Goal: Task Accomplishment & Management: Use online tool/utility

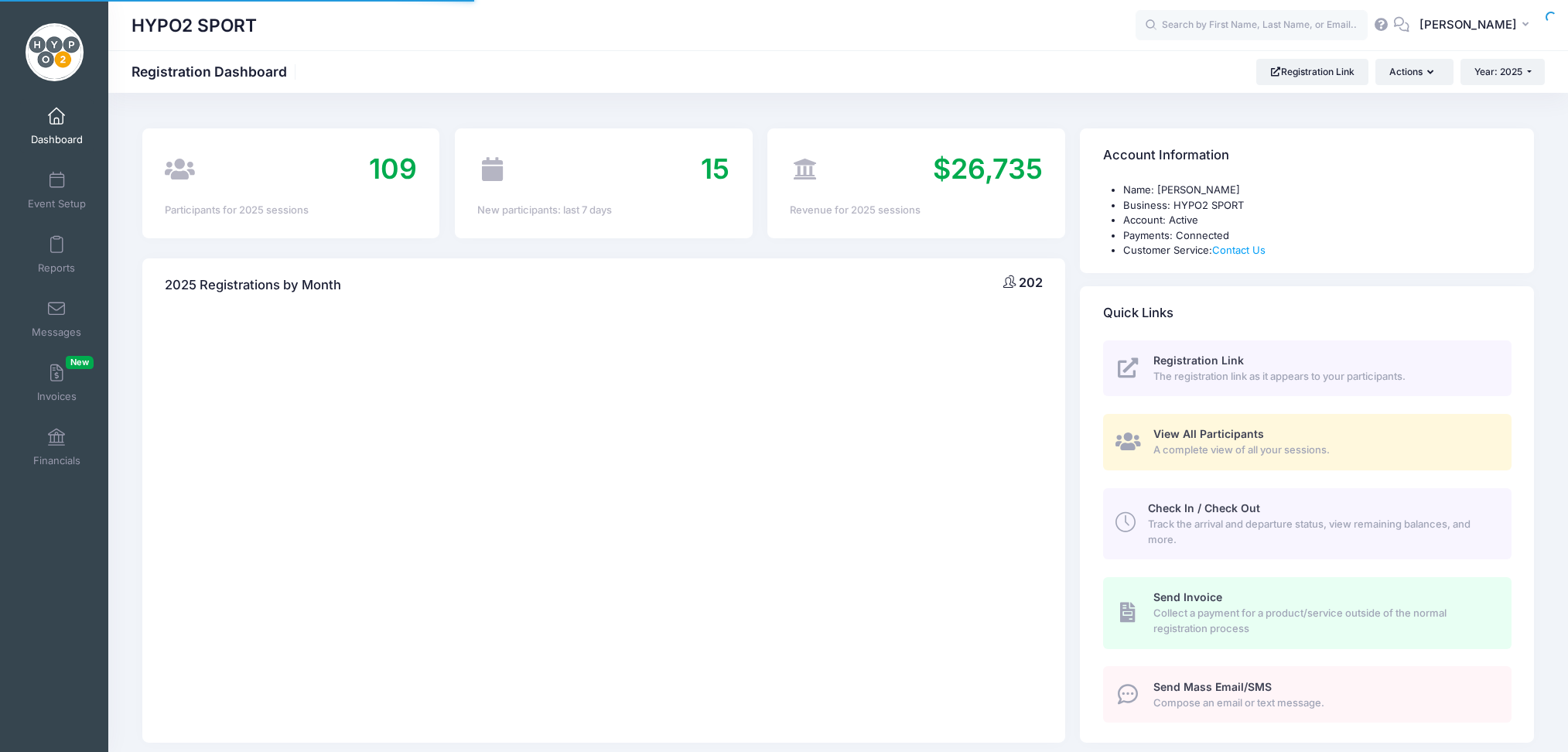
select select
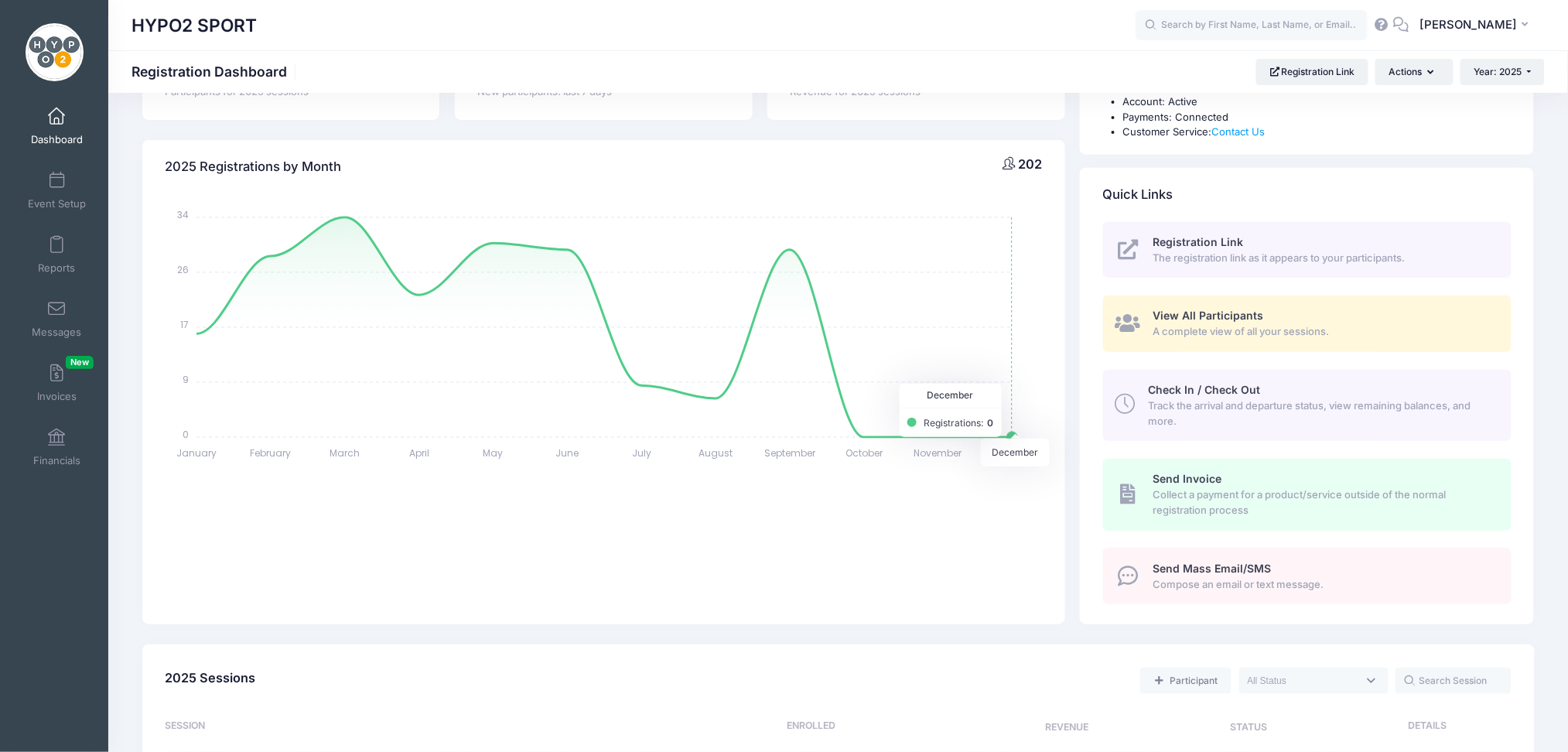
scroll to position [114, 0]
click at [56, 246] on span at bounding box center [56, 246] width 0 height 17
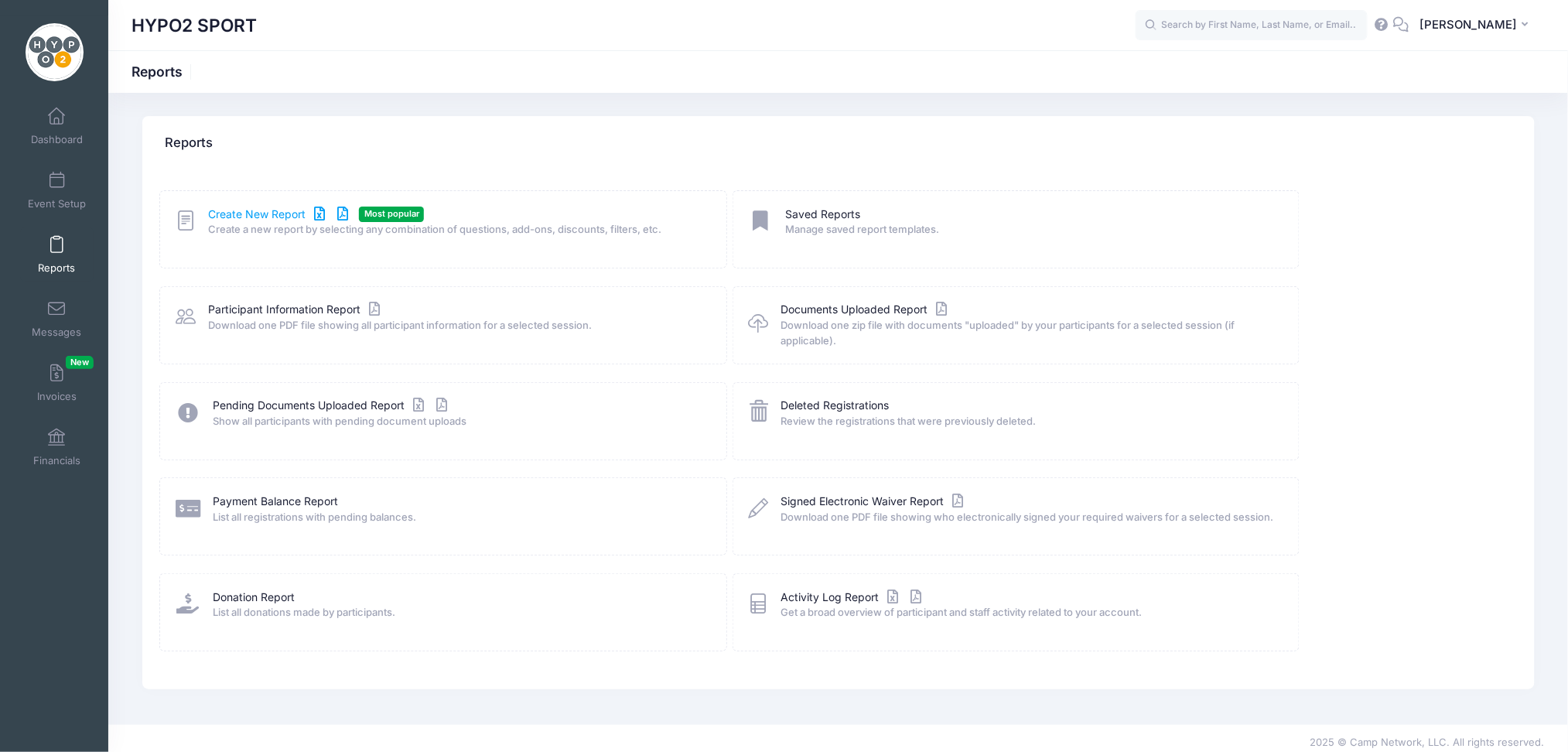
click at [268, 212] on link "Create New Report" at bounding box center [279, 215] width 144 height 16
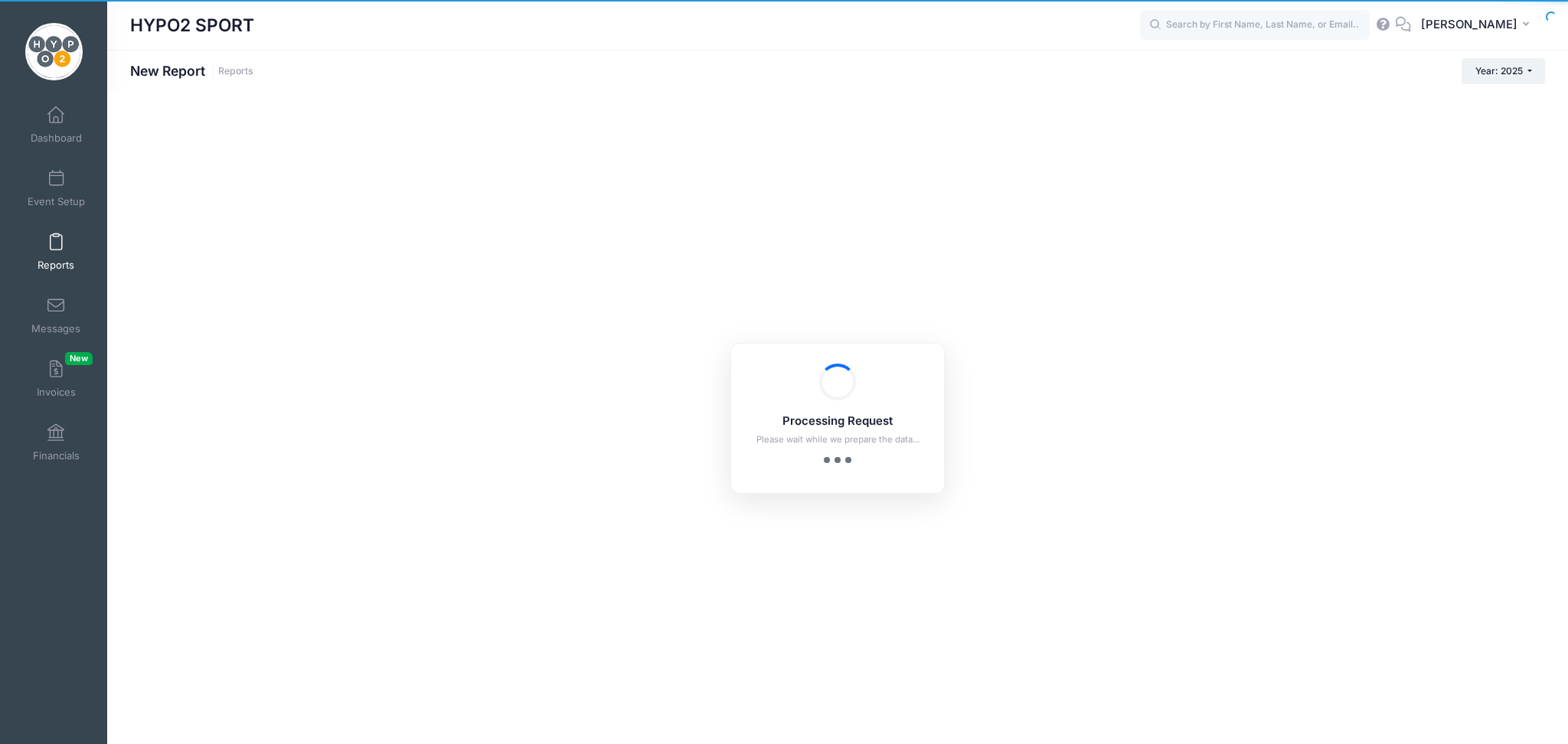
checkbox input "true"
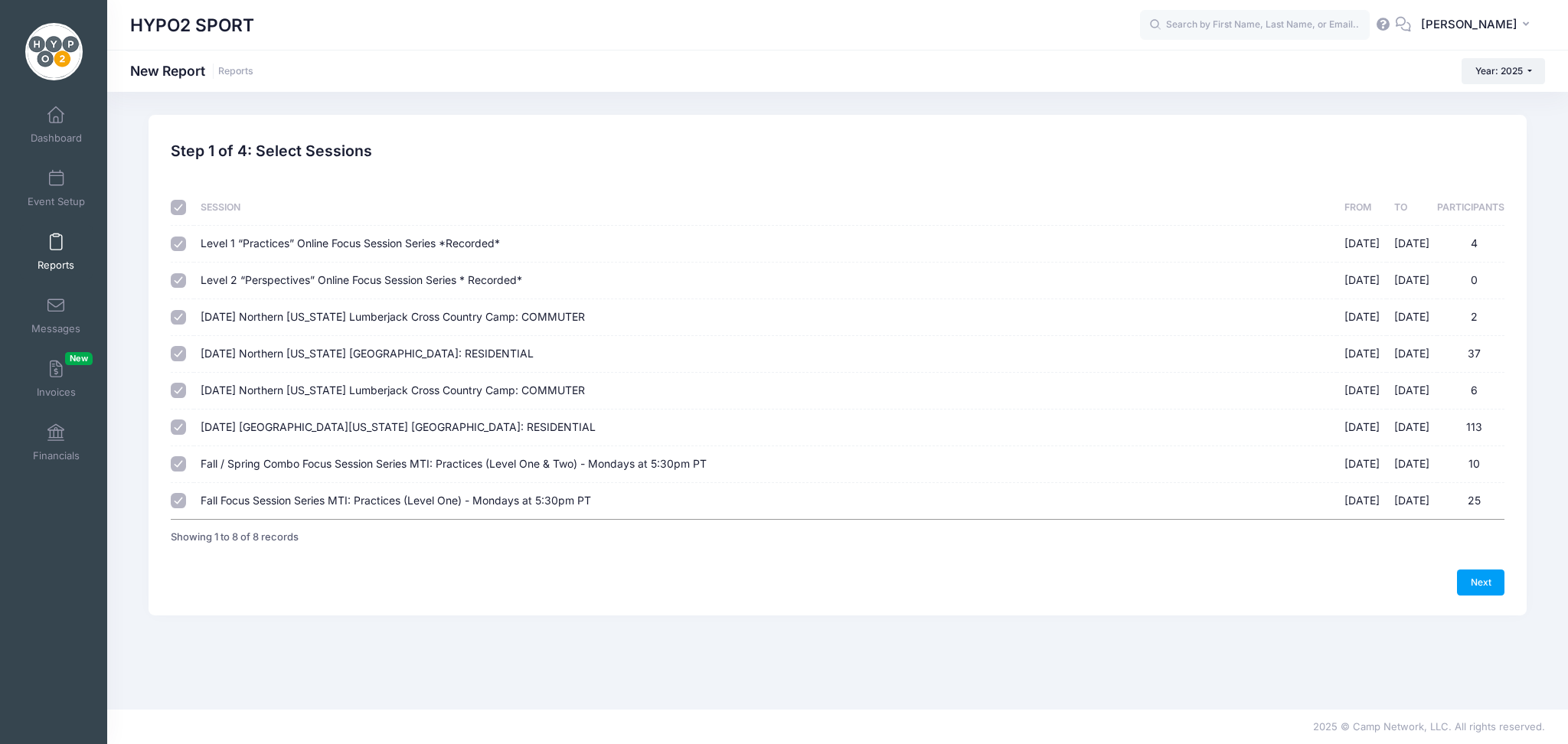
click at [182, 209] on input "checkbox" at bounding box center [178, 208] width 15 height 15
checkbox input "false"
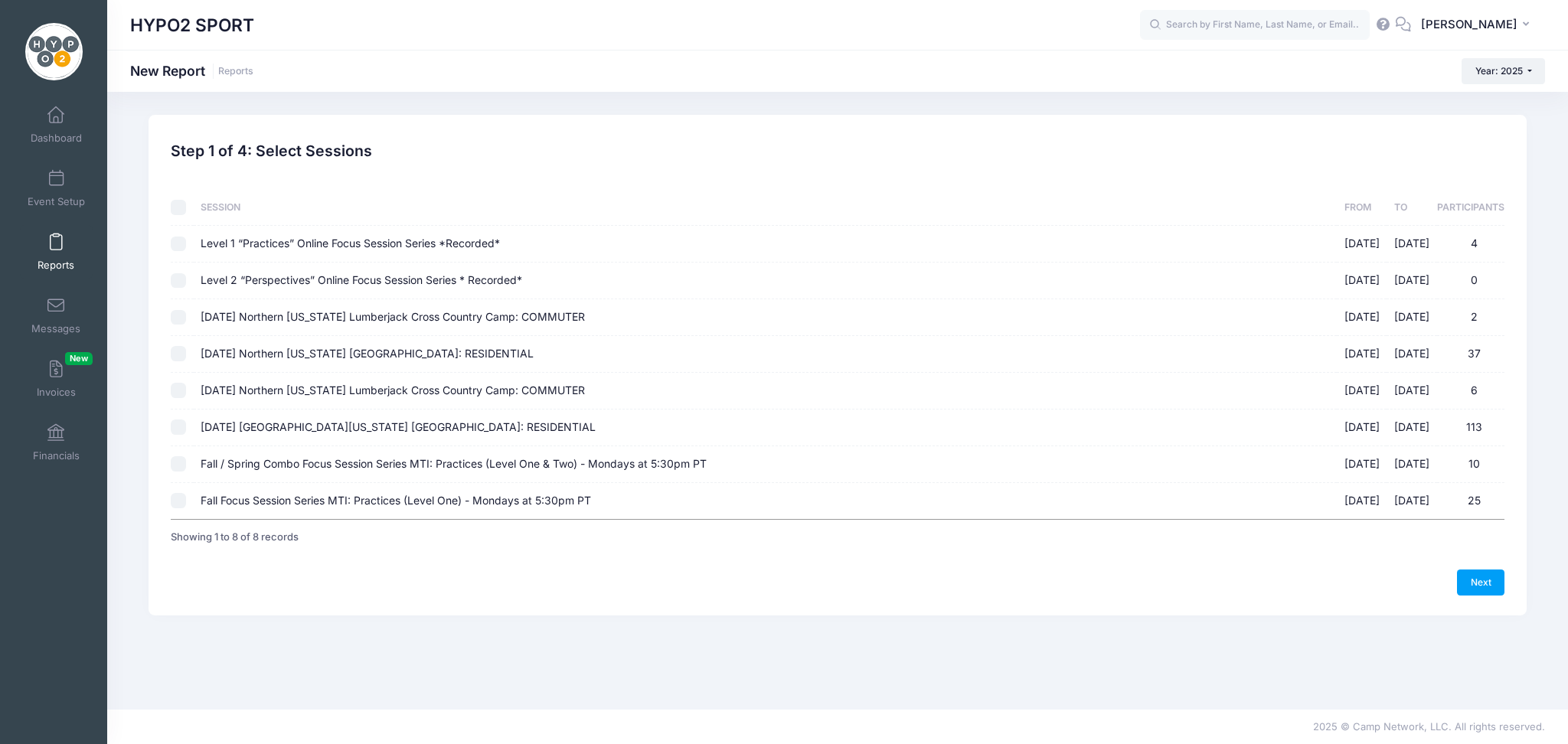
checkbox input "false"
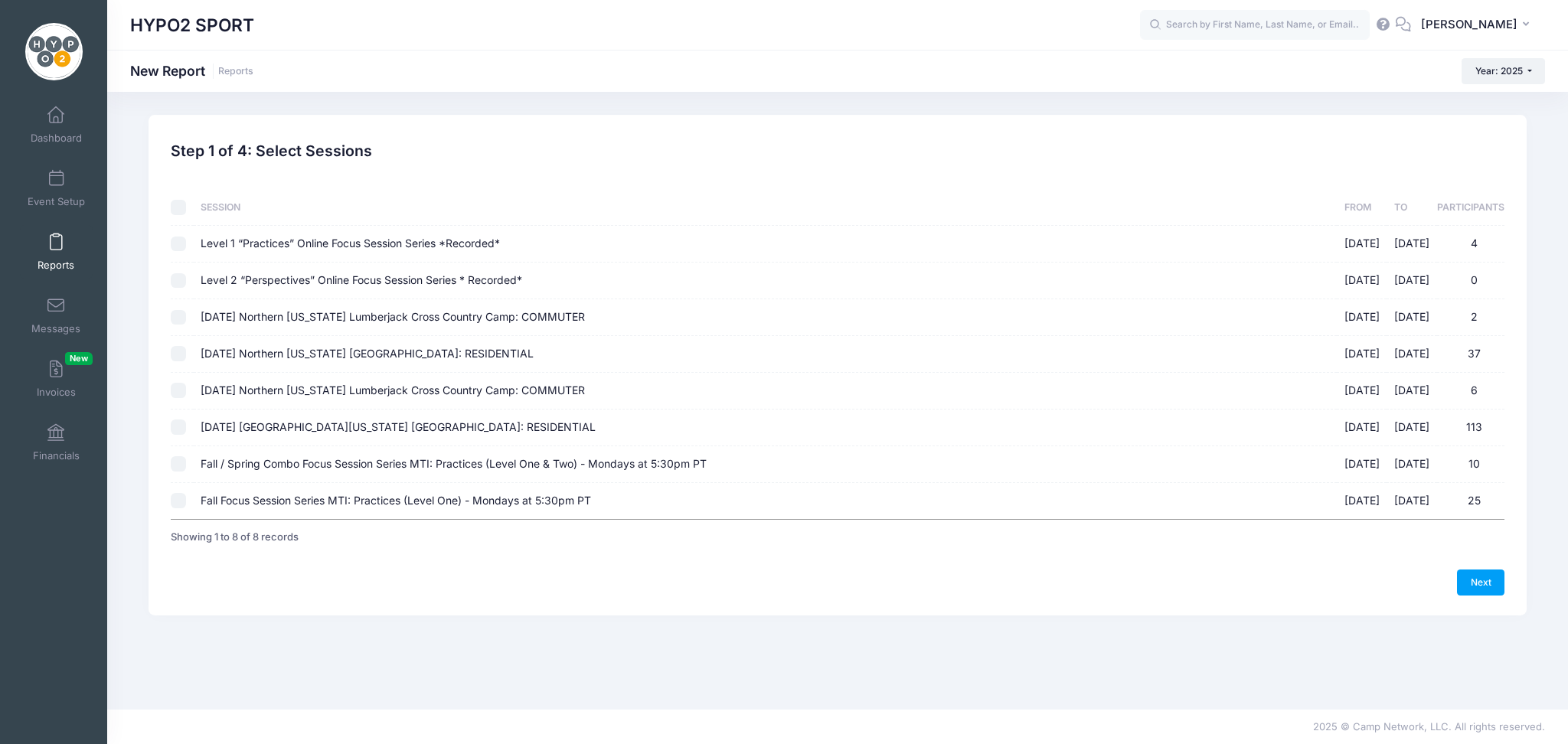
click at [180, 457] on input "Fall / Spring Combo Focus Session Series MTI: Practices (Level One & Two) - Mon…" at bounding box center [178, 464] width 15 height 15
checkbox input "true"
click at [179, 499] on input "Fall Focus Session Series MTI: Practices (Level One) - Mondays at 5:30pm PT [DA…" at bounding box center [178, 500] width 15 height 15
checkbox input "true"
click at [1479, 578] on link "Next" at bounding box center [1481, 582] width 48 height 26
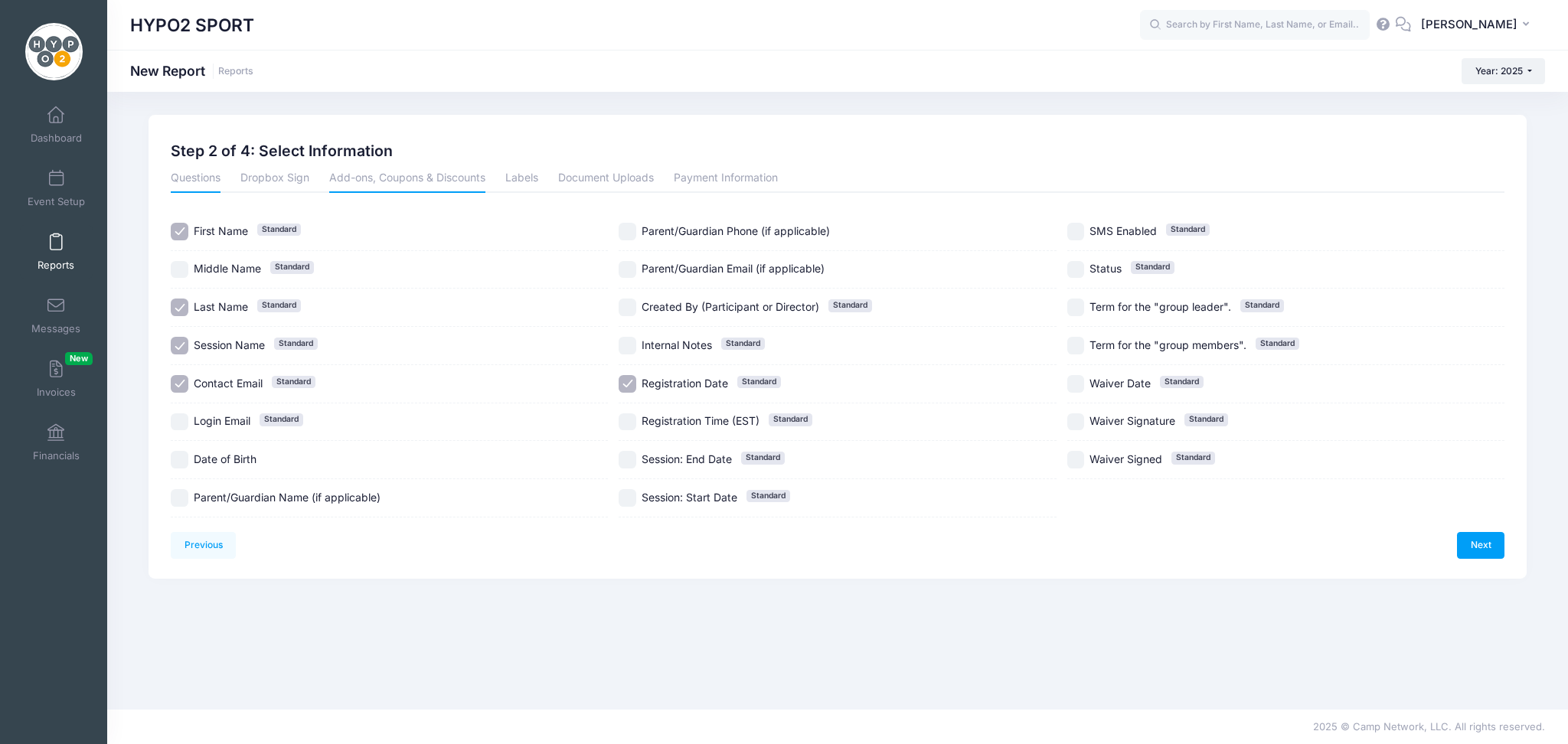
click at [375, 181] on link "Add-ons, Coupons & Discounts" at bounding box center [407, 179] width 156 height 28
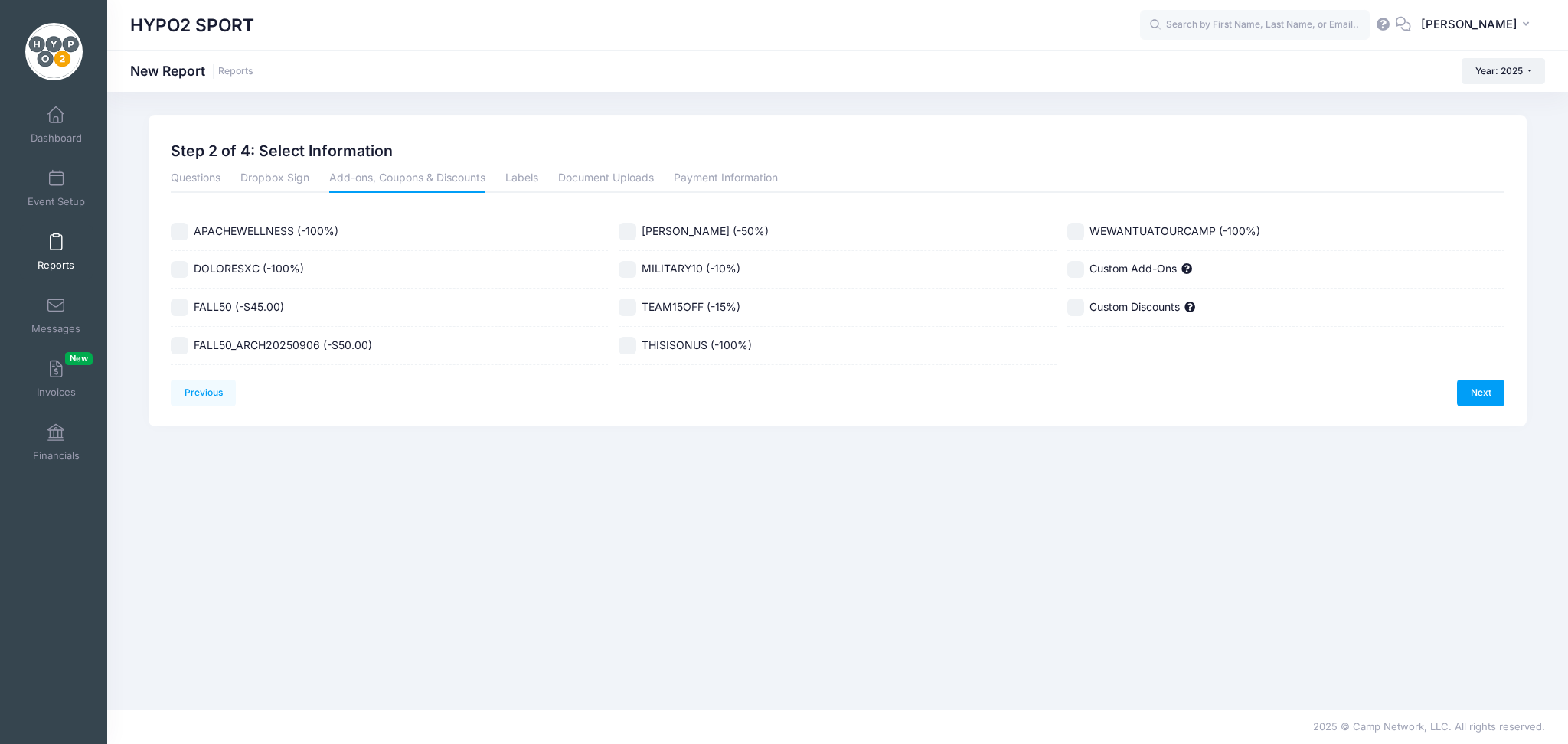
click at [183, 309] on input "FALL50 (-$45.00)" at bounding box center [179, 307] width 17 height 17
checkbox input "true"
click at [1489, 392] on link "Next" at bounding box center [1481, 392] width 48 height 26
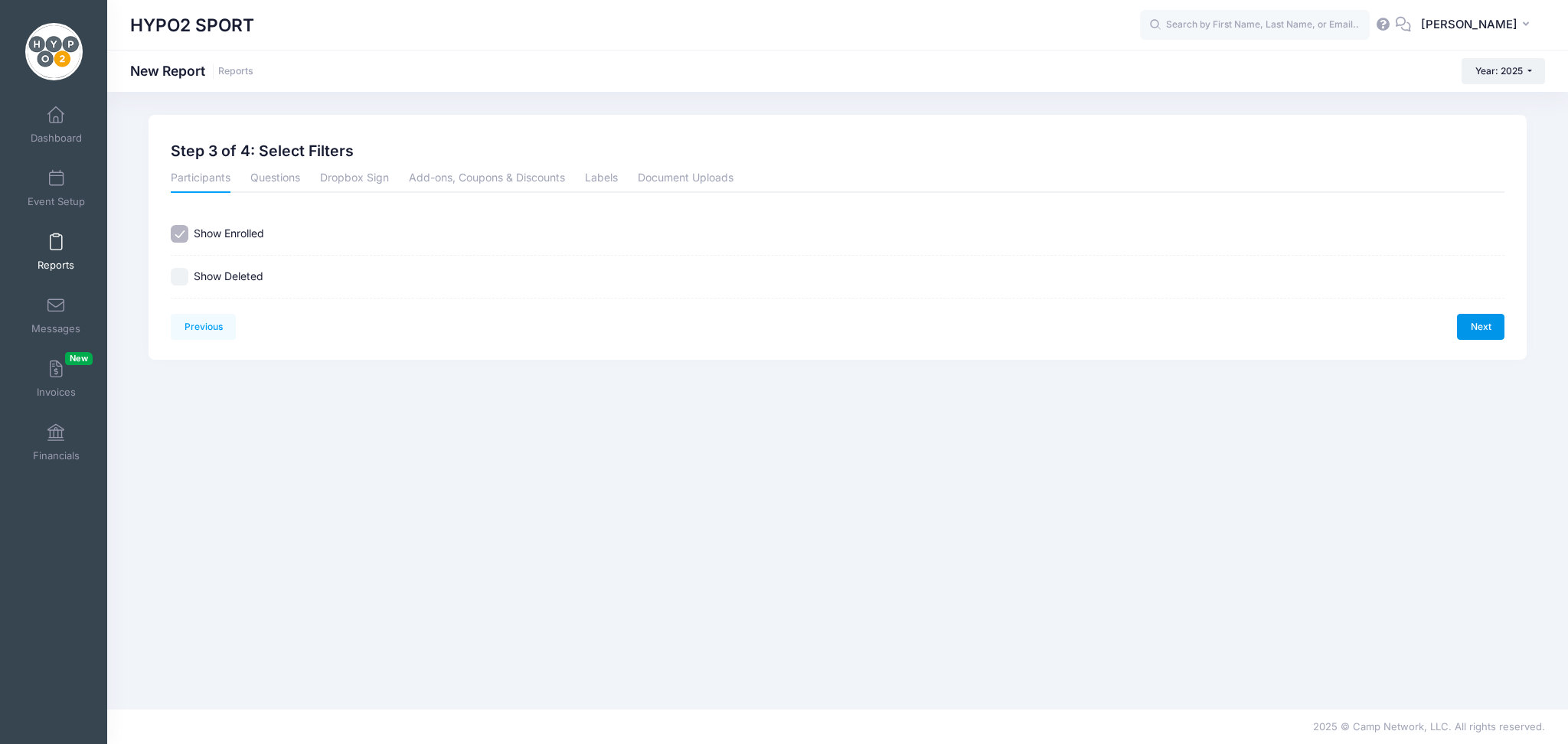
click at [1479, 325] on link "Next" at bounding box center [1481, 326] width 48 height 26
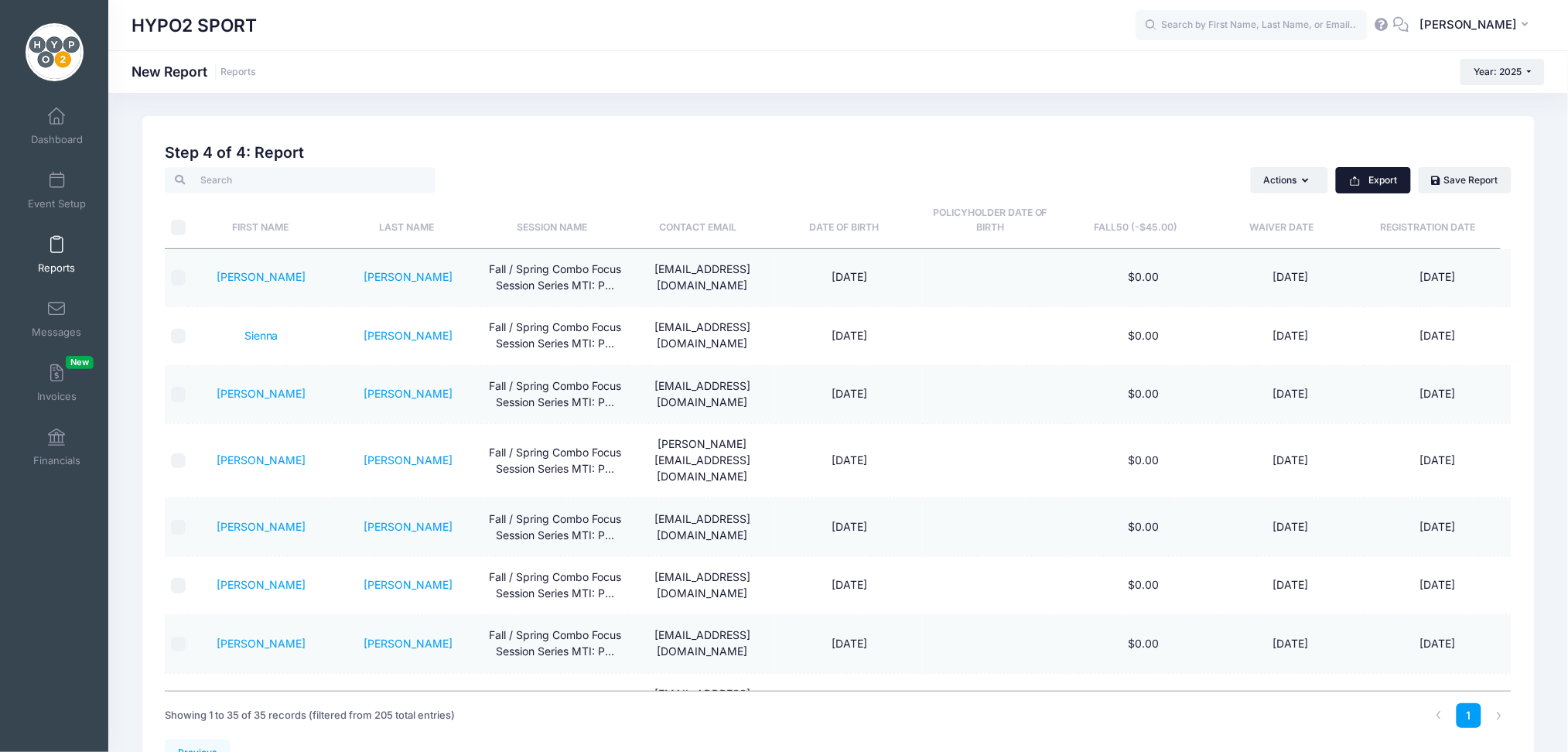
click at [1371, 180] on button "Export" at bounding box center [1374, 180] width 75 height 26
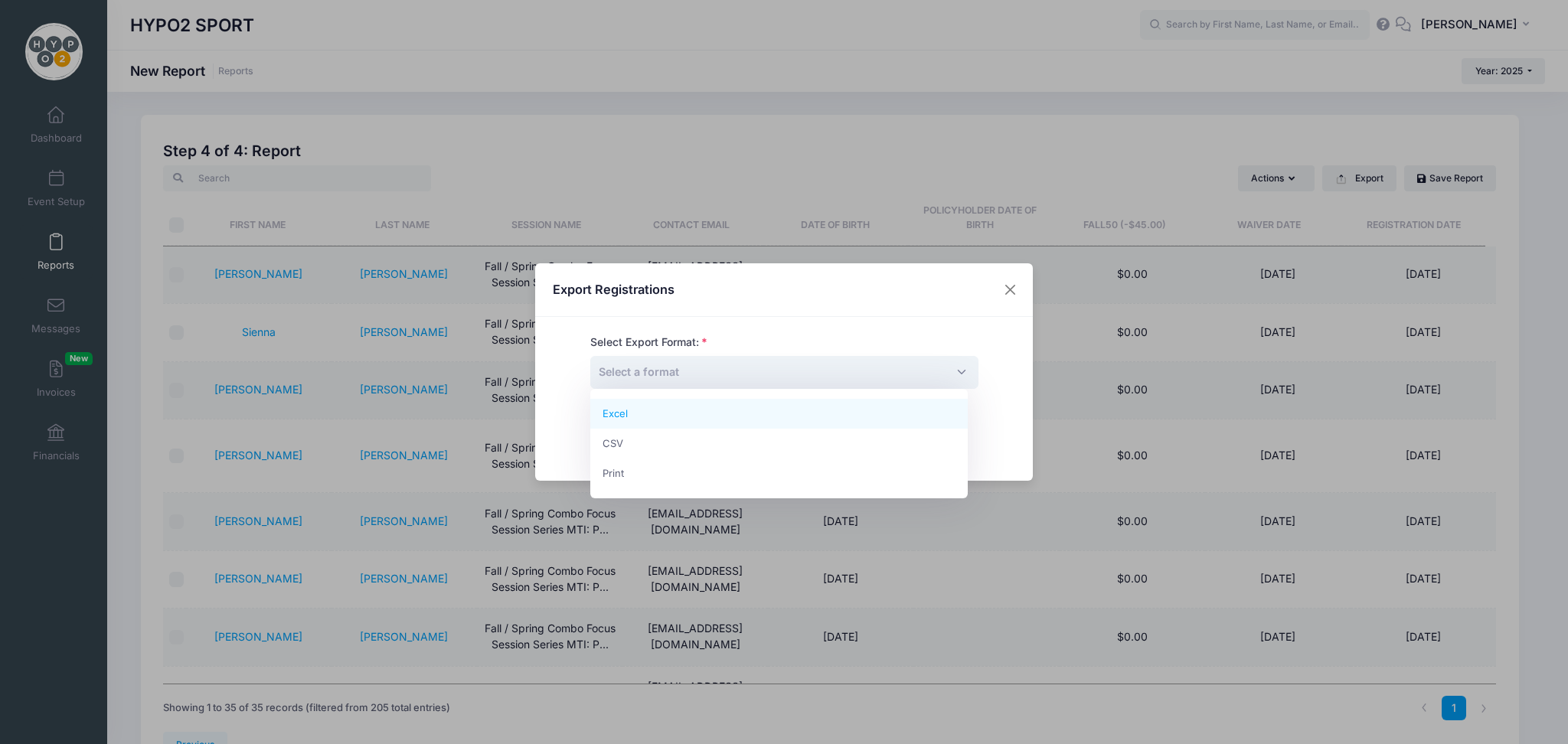
click at [947, 374] on span "Select a format" at bounding box center [784, 372] width 388 height 33
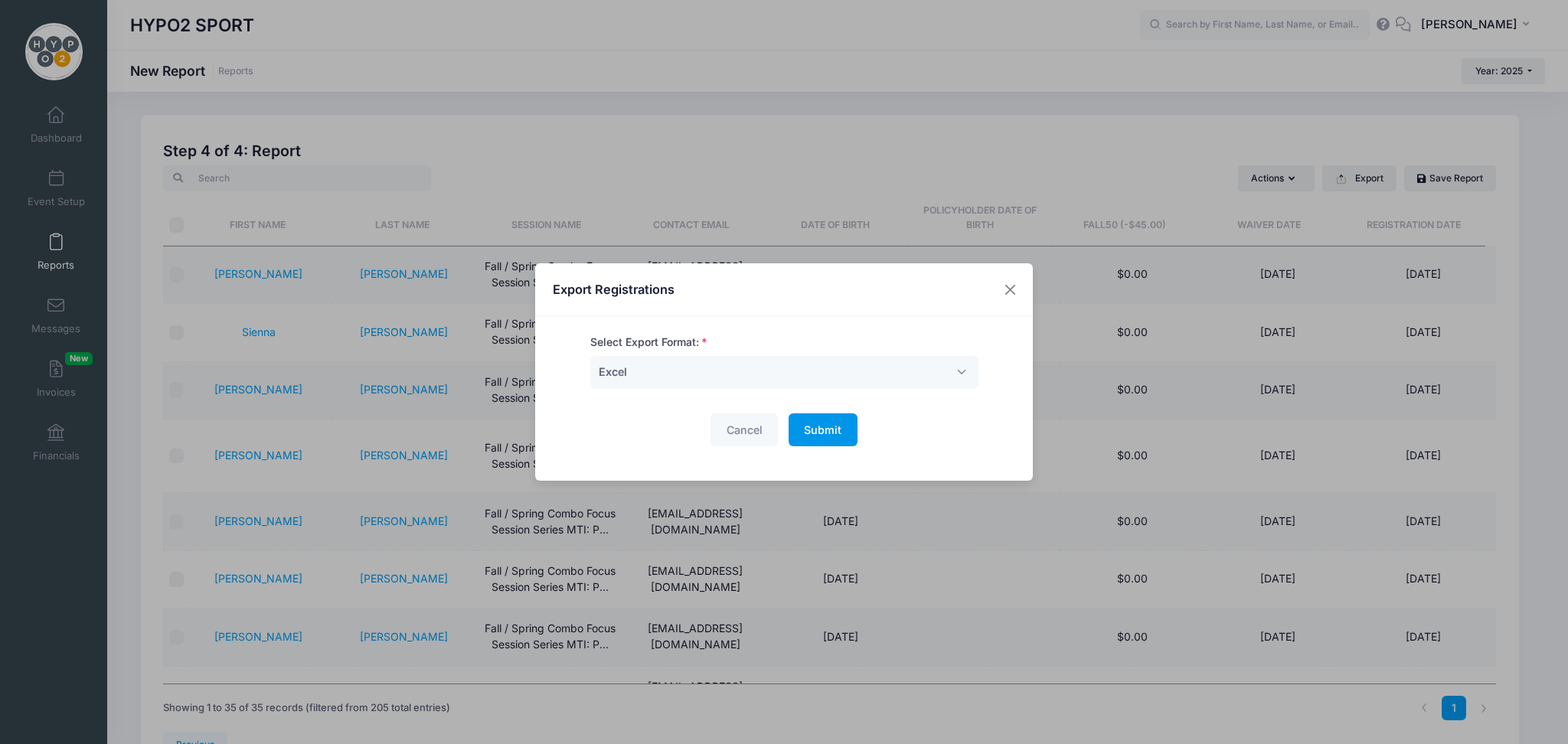
click at [819, 424] on span "Submit" at bounding box center [822, 430] width 37 height 13
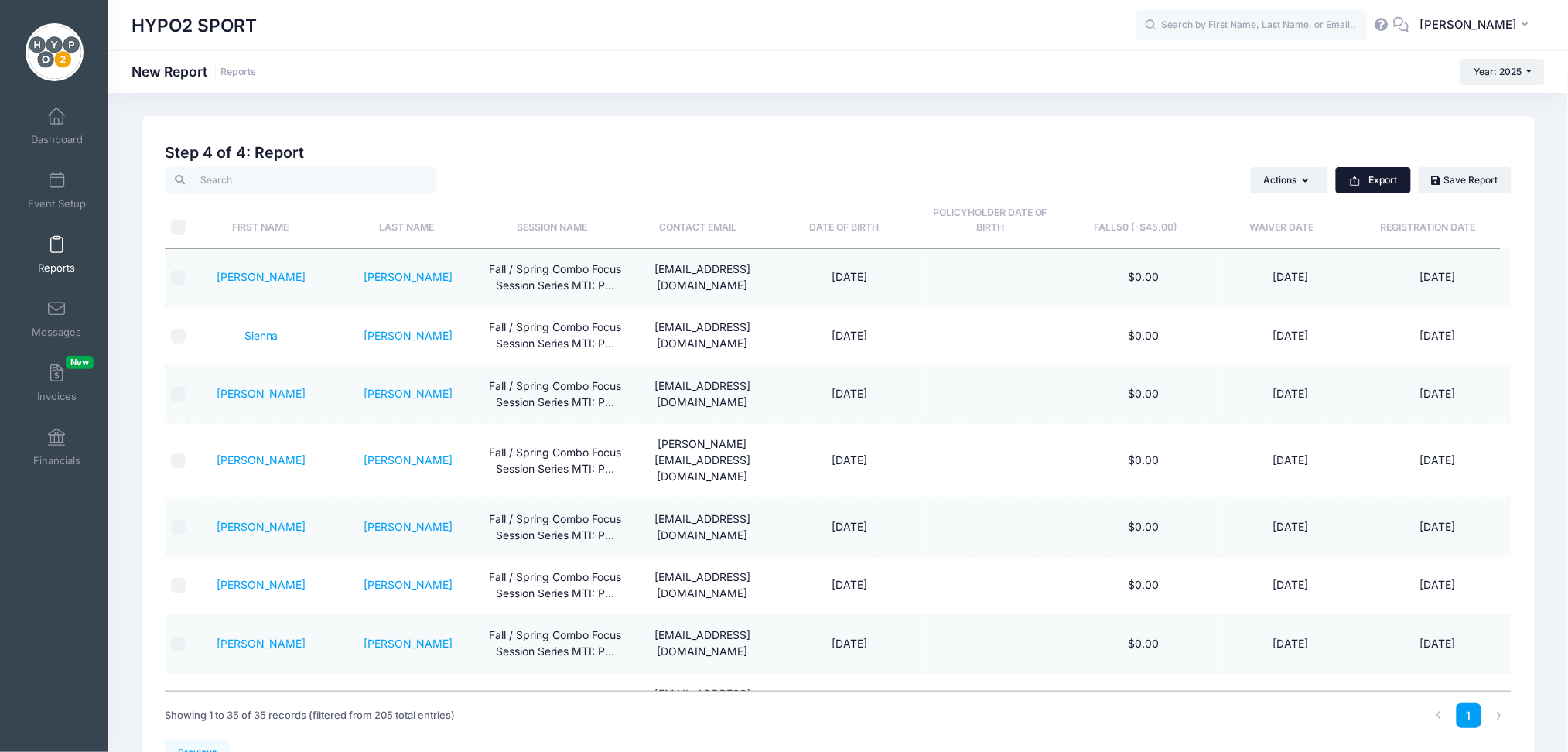
click at [1367, 188] on button "Export" at bounding box center [1374, 180] width 75 height 26
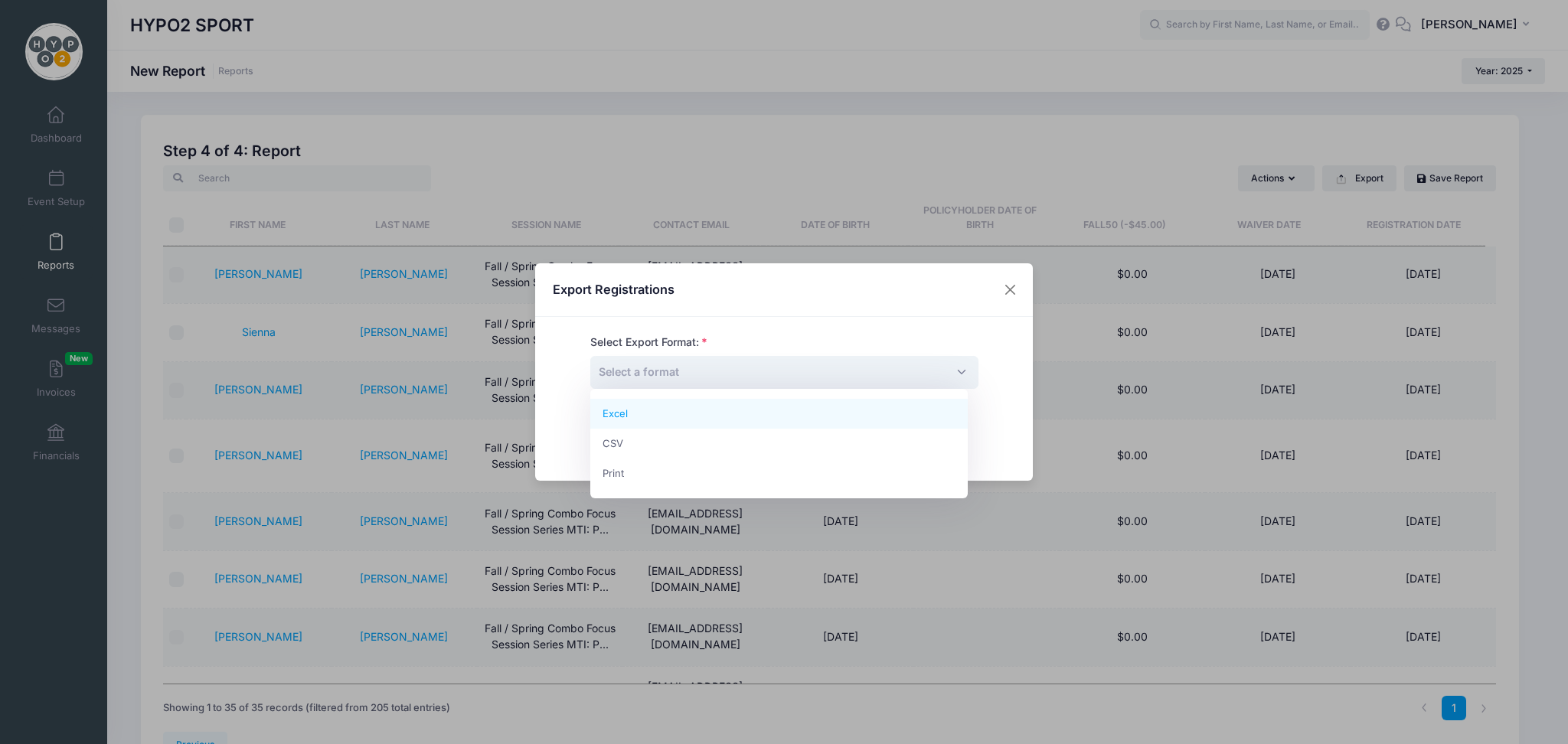
click at [954, 364] on span "Select a format" at bounding box center [784, 372] width 388 height 33
select select "excel"
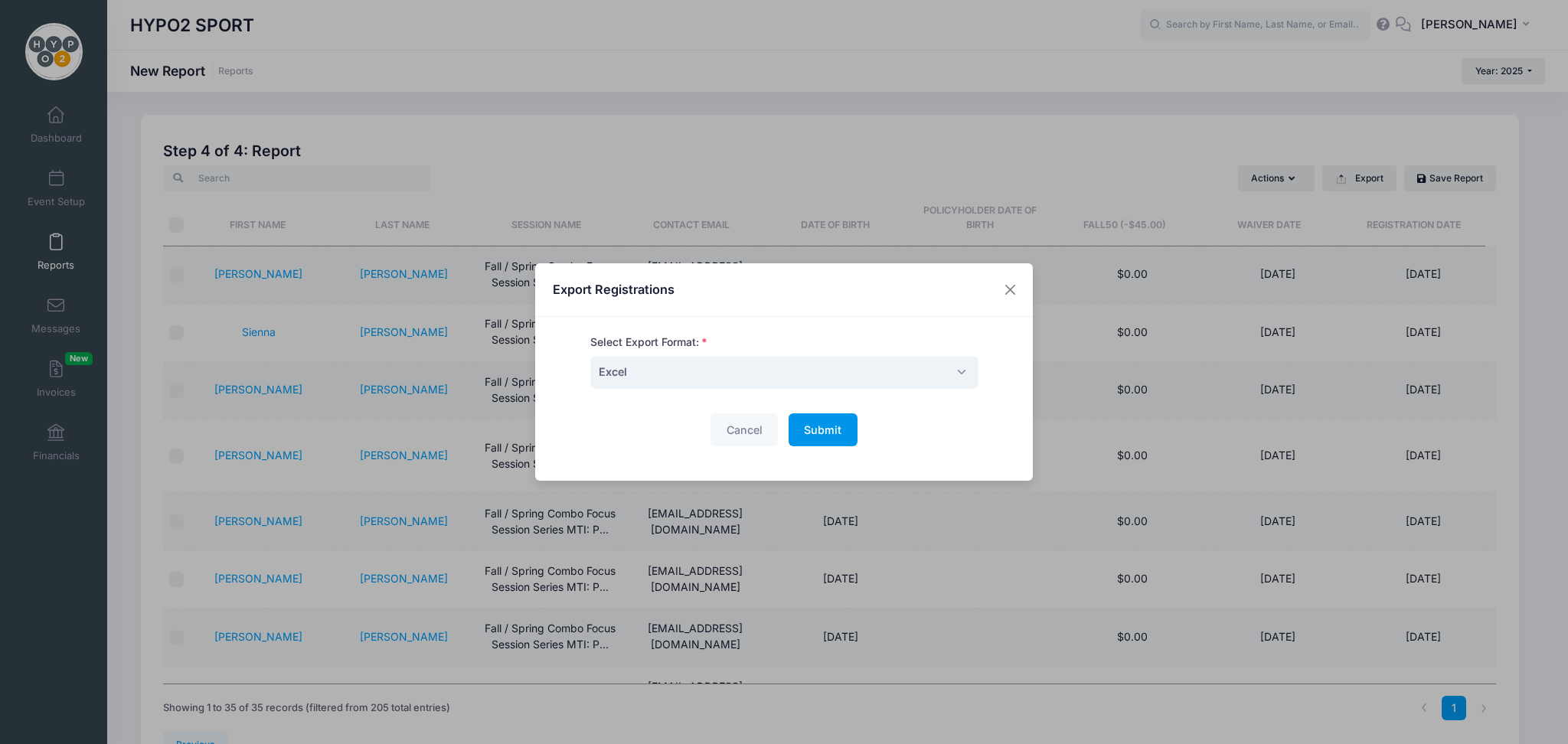
click at [816, 427] on span "Submit" at bounding box center [822, 430] width 37 height 13
